Goal: Task Accomplishment & Management: Use online tool/utility

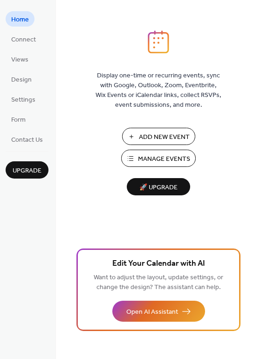
click at [146, 139] on span "Add New Event" at bounding box center [164, 137] width 51 height 10
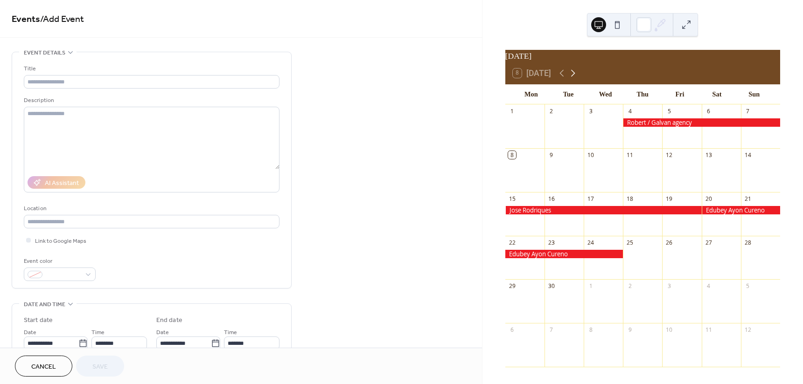
click at [573, 76] on icon at bounding box center [573, 73] width 4 height 7
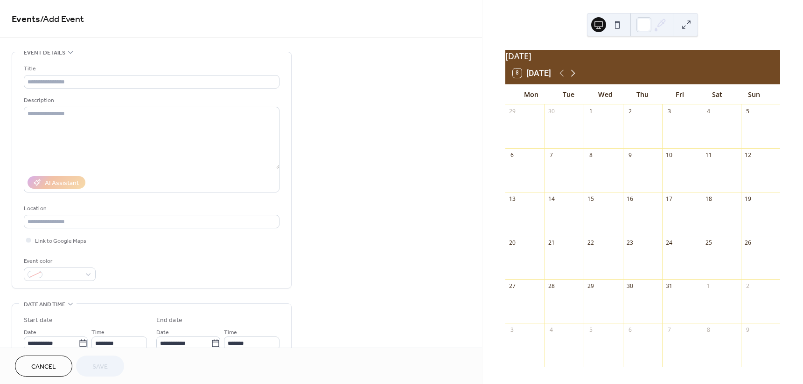
click at [573, 76] on icon at bounding box center [573, 73] width 4 height 7
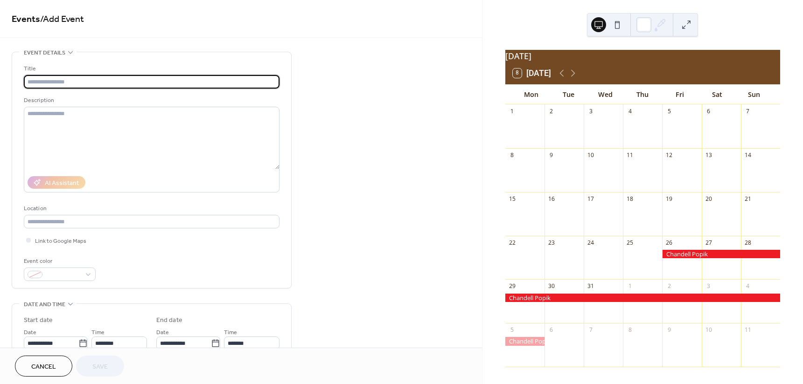
click at [34, 83] on input "text" at bounding box center [152, 82] width 256 height 14
